Goal: Task Accomplishment & Management: Manage account settings

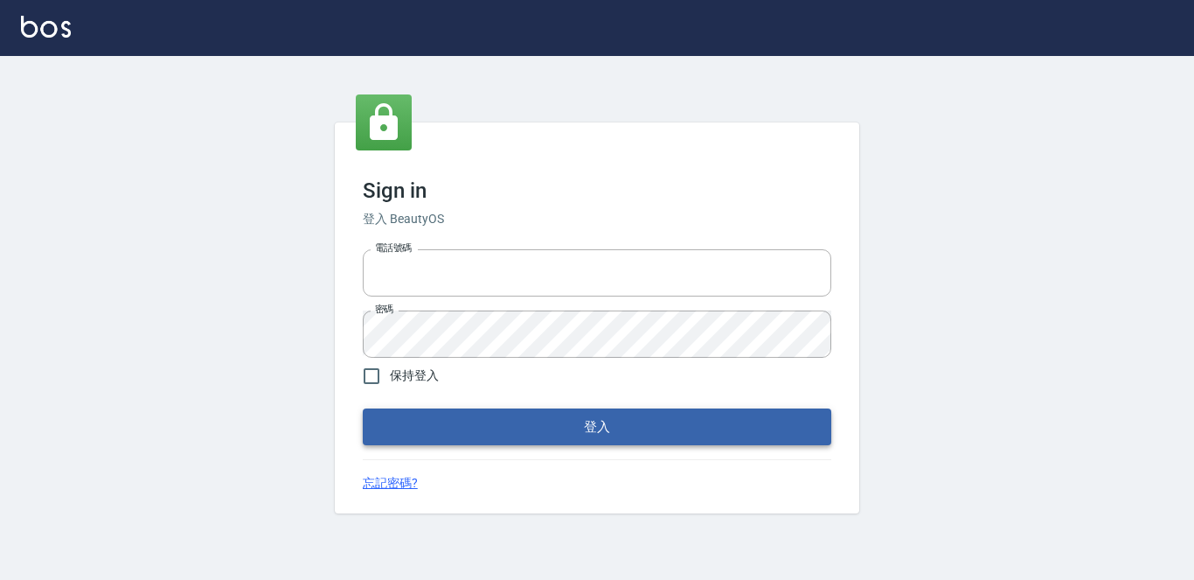
type input "2419711"
click at [547, 435] on button "登入" at bounding box center [597, 426] width 469 height 37
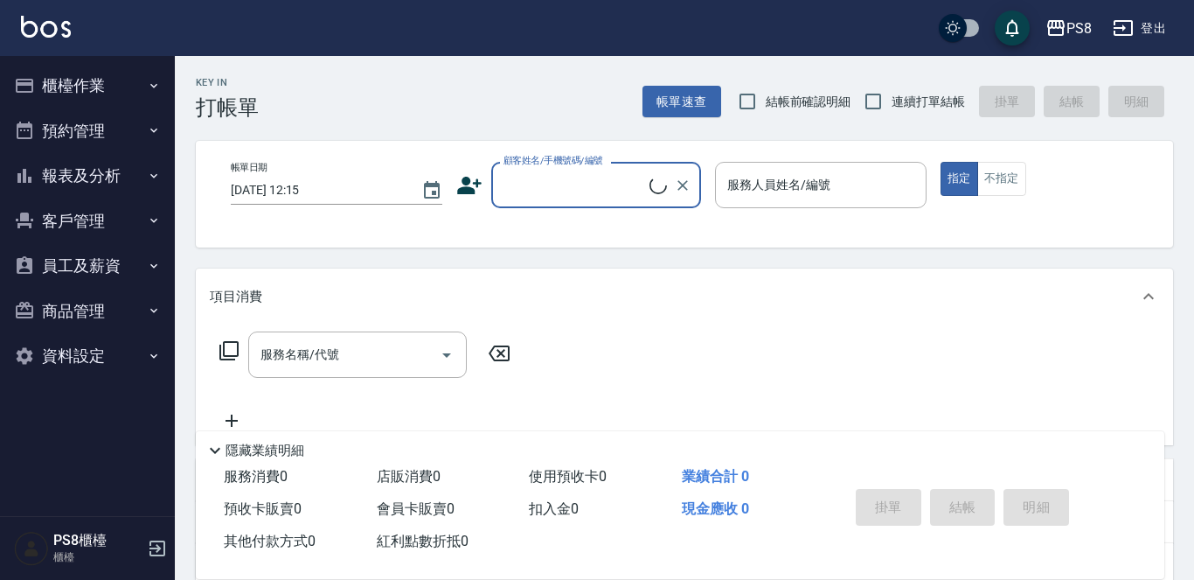
click at [87, 96] on button "櫃檯作業" at bounding box center [87, 85] width 161 height 45
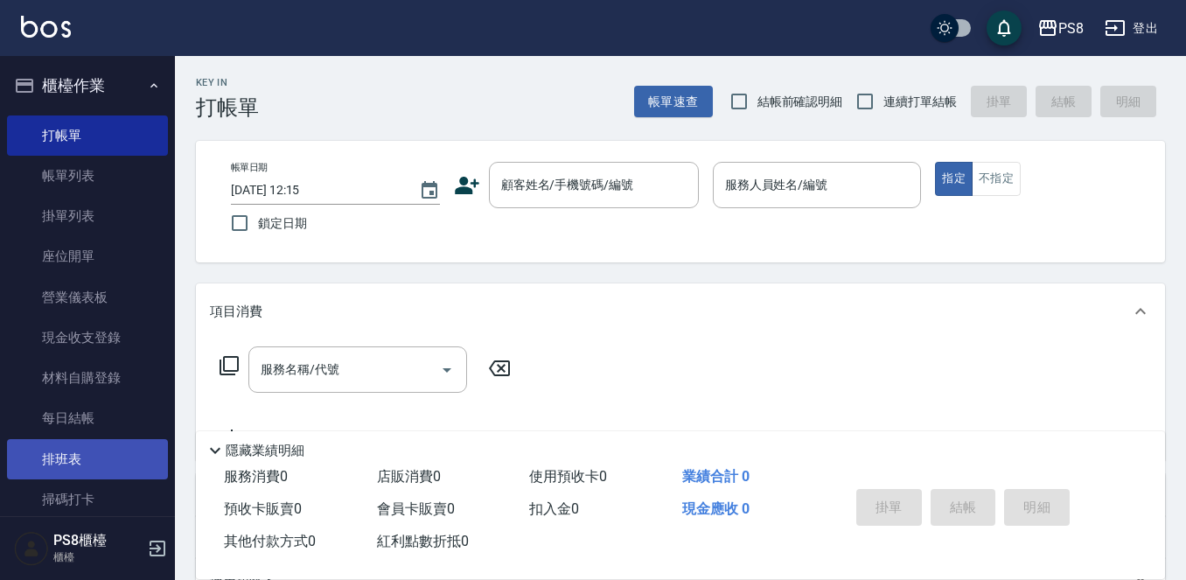
click at [95, 461] on link "排班表" at bounding box center [87, 459] width 161 height 40
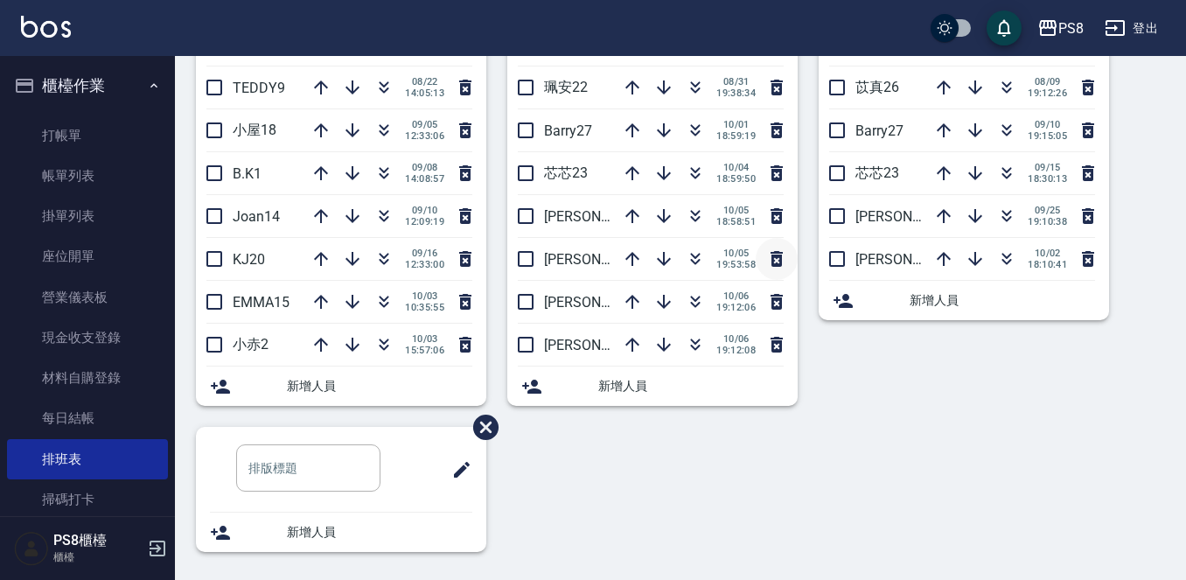
scroll to position [601, 0]
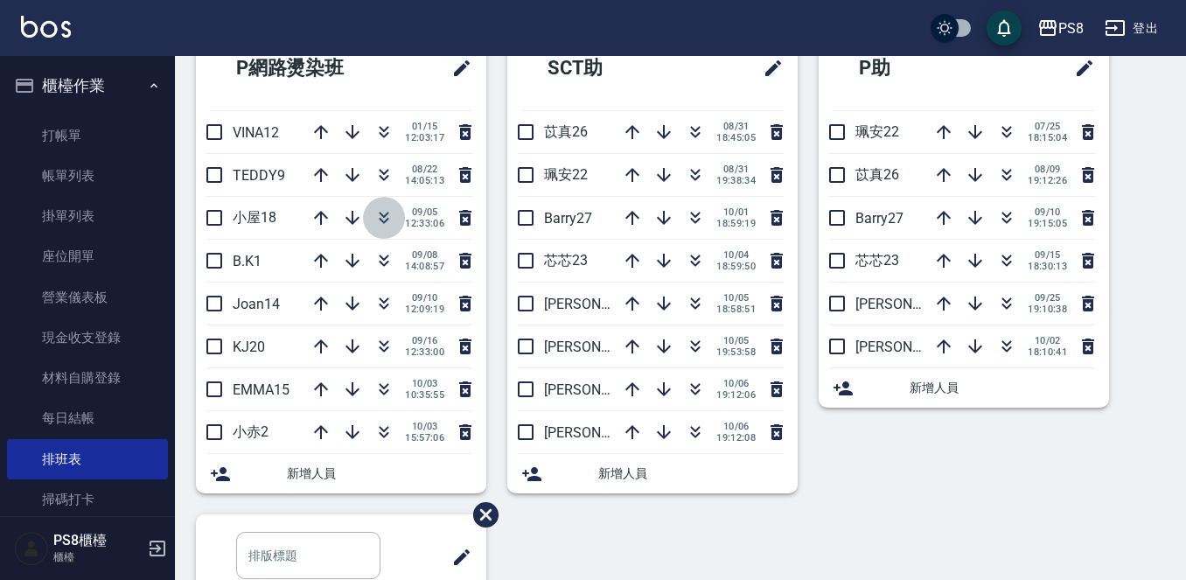
click at [382, 212] on icon "button" at bounding box center [384, 215] width 10 height 6
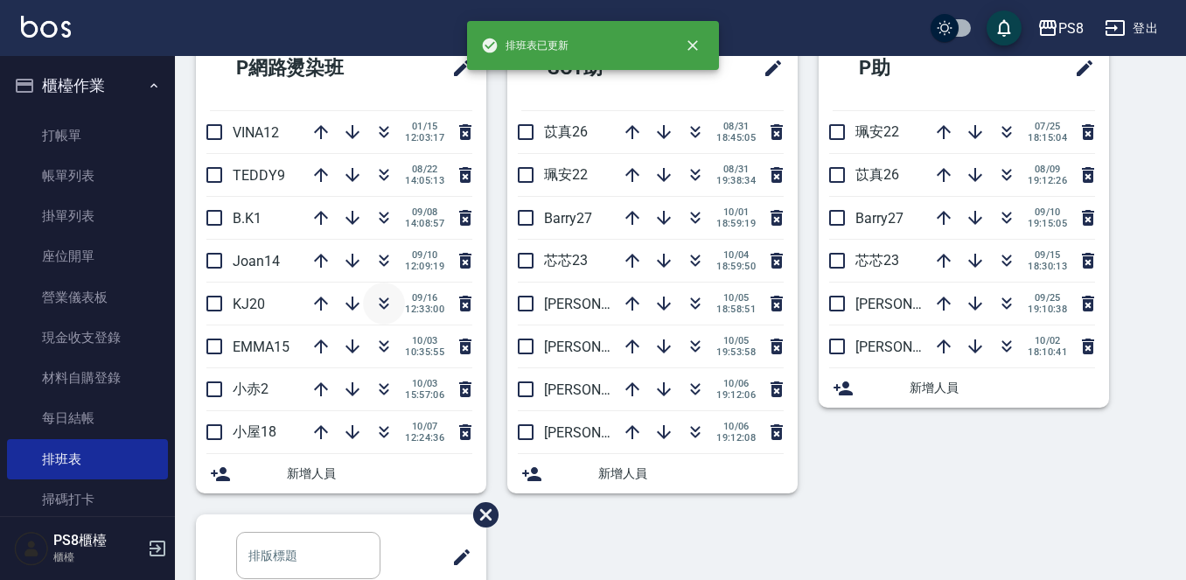
click at [379, 300] on icon "button" at bounding box center [383, 303] width 21 height 21
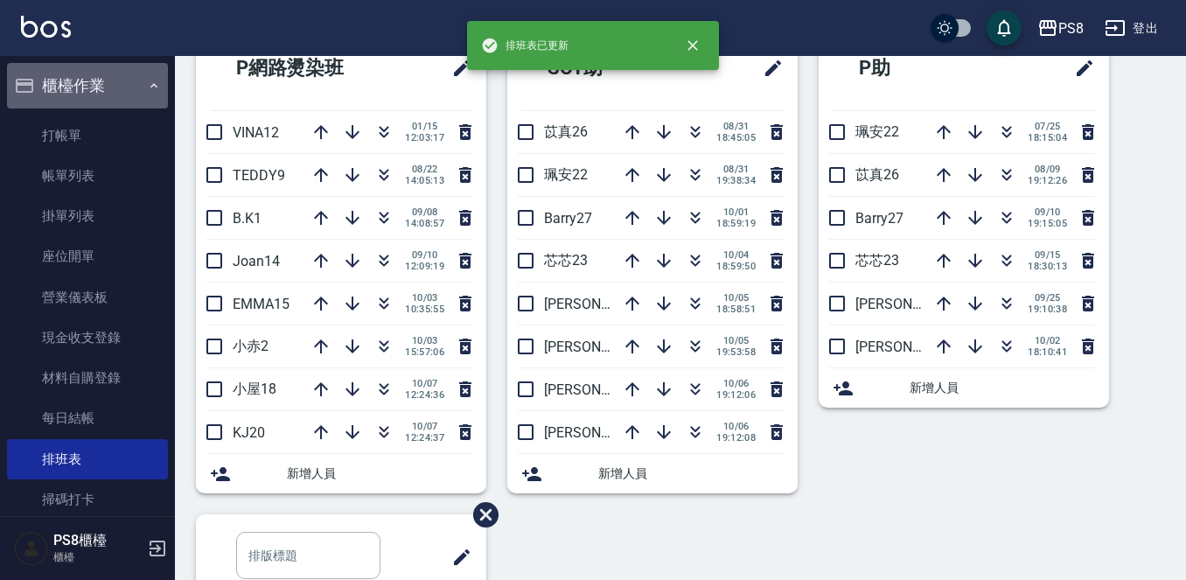
click at [122, 94] on button "櫃檯作業" at bounding box center [87, 85] width 161 height 45
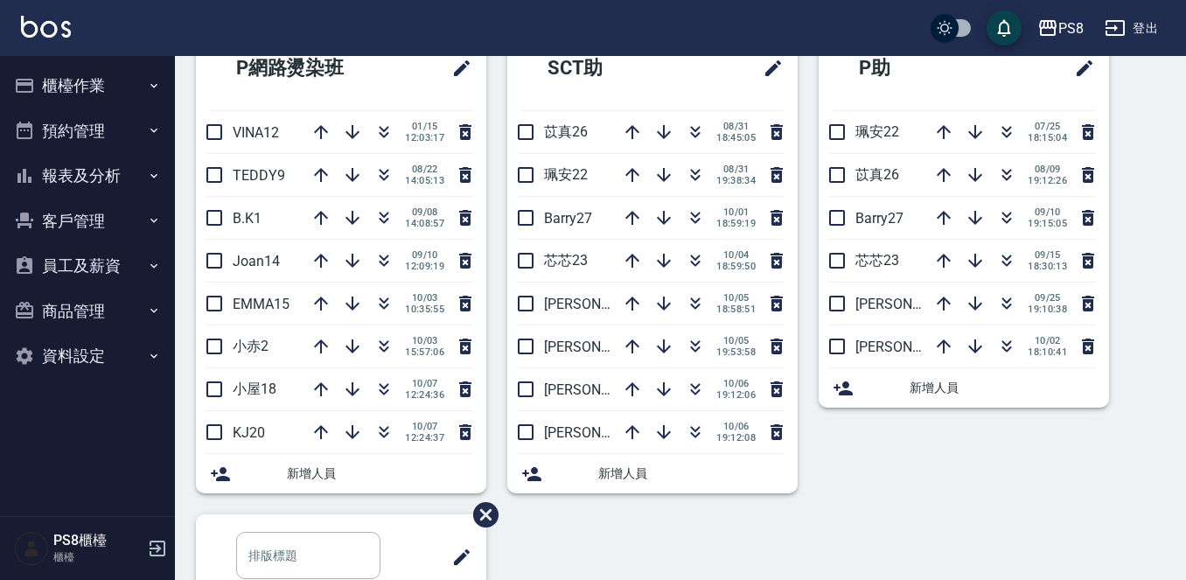
drag, startPoint x: 124, startPoint y: 4, endPoint x: 883, endPoint y: 262, distance: 801.5
click at [883, 262] on span "芯芯23" at bounding box center [877, 260] width 44 height 17
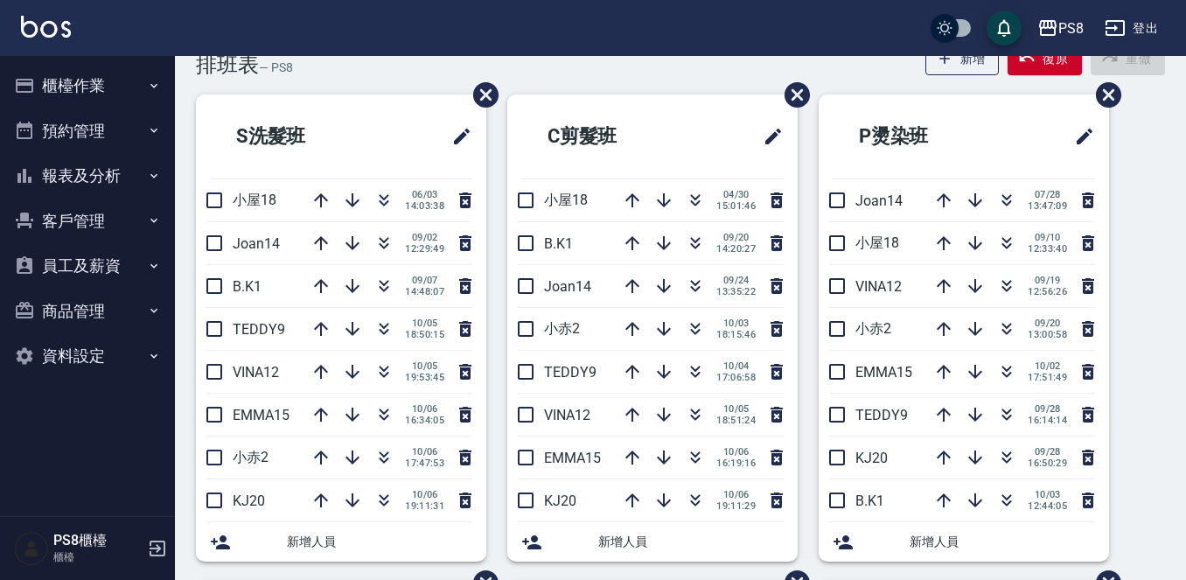
scroll to position [87, 0]
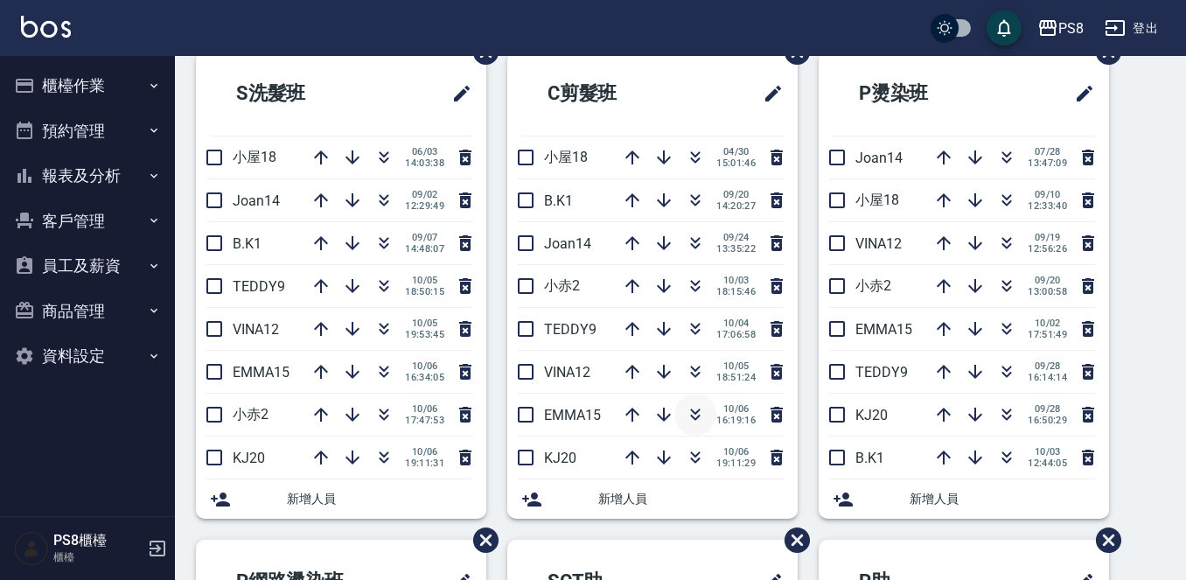
click at [690, 412] on icon "button" at bounding box center [695, 414] width 21 height 21
click at [373, 372] on icon "button" at bounding box center [383, 371] width 21 height 21
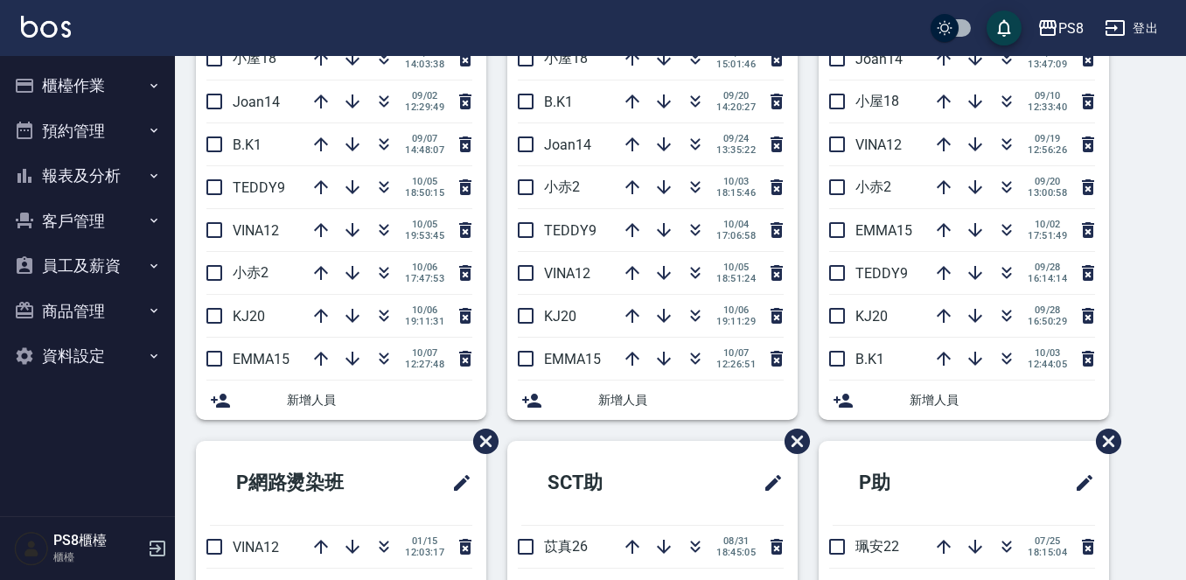
scroll to position [0, 0]
